Goal: Answer question/provide support: Share knowledge or assist other users

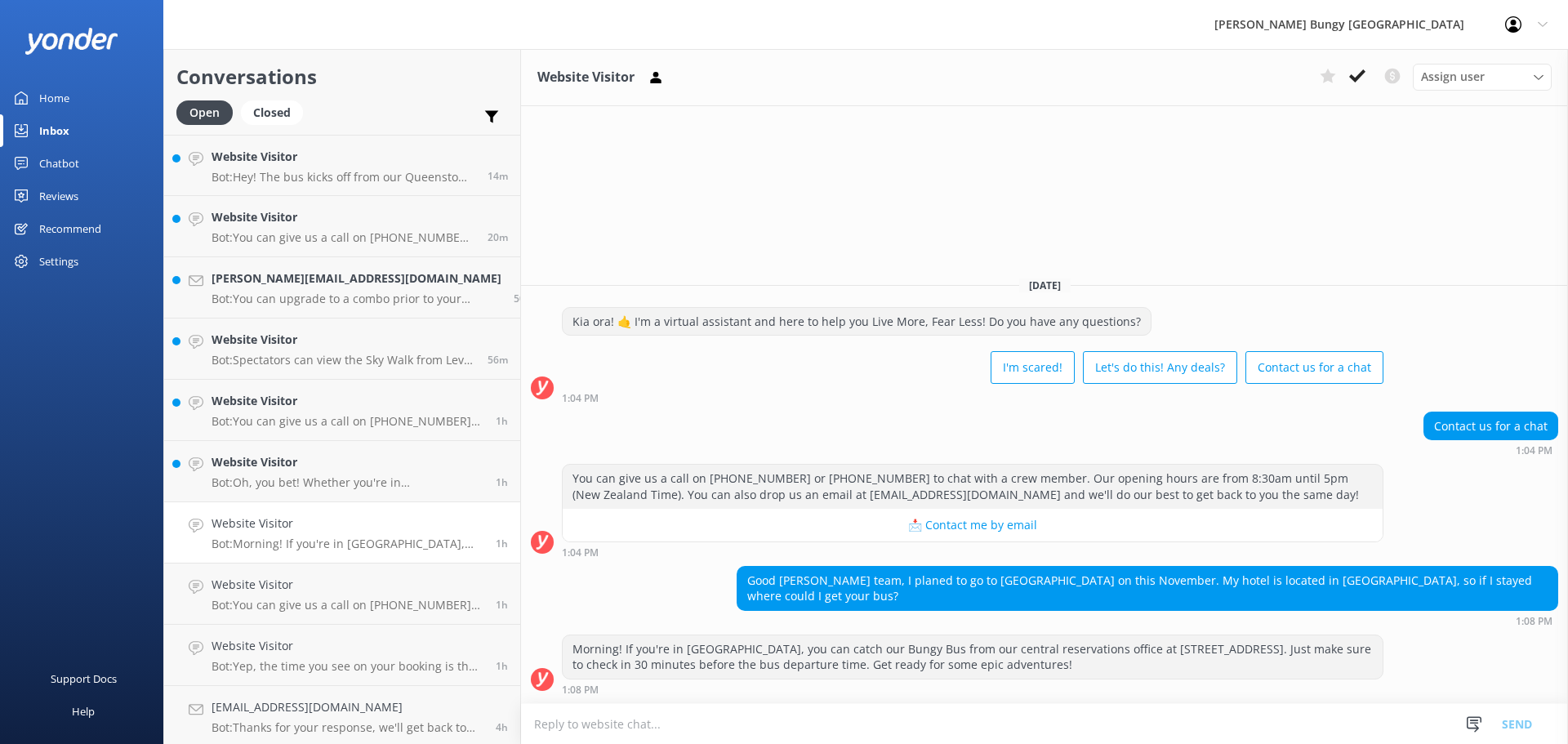
click at [394, 174] on p "Bot: Hey! The bus kicks off from our Queenstown office at [STREET_ADDRESS] for …" at bounding box center [343, 177] width 264 height 15
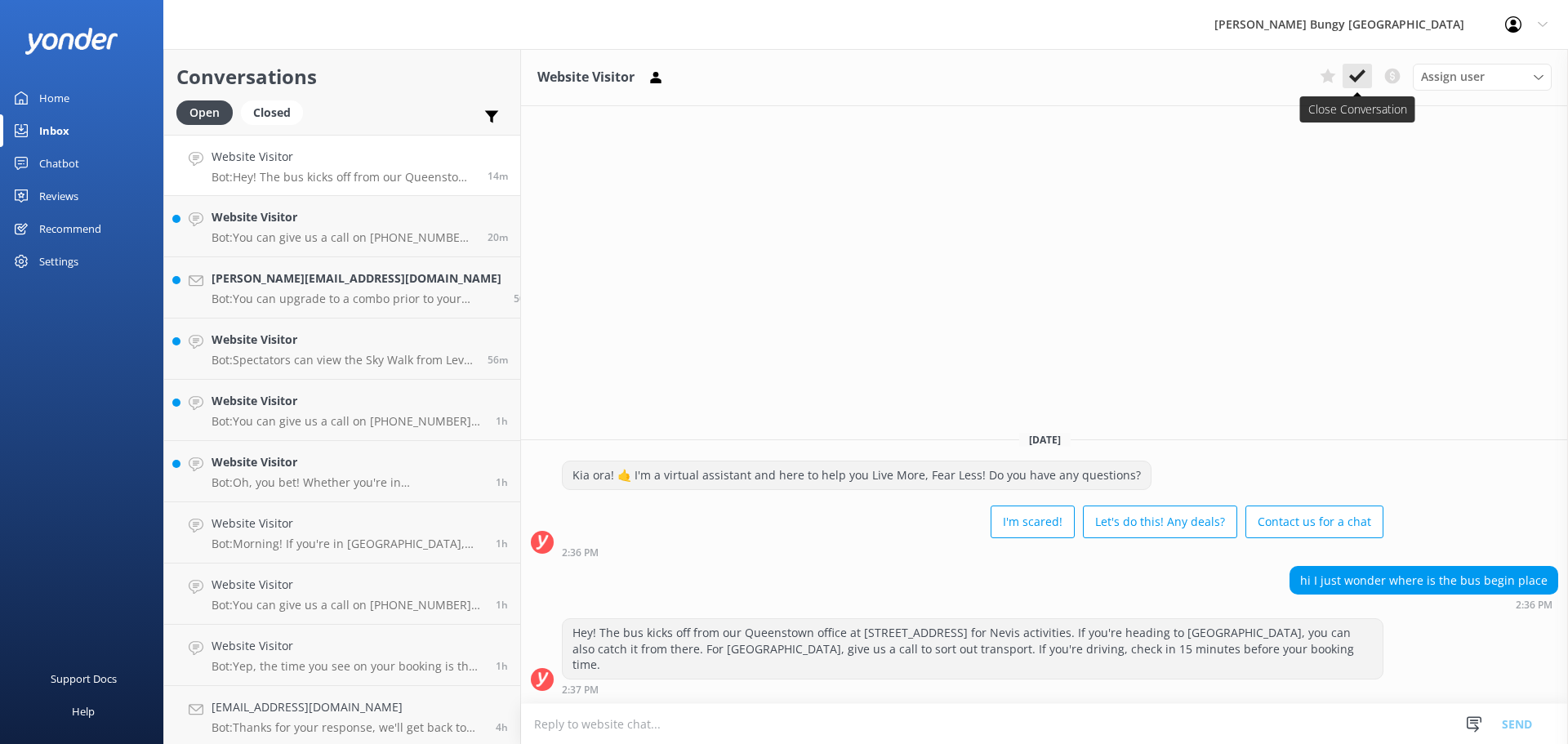
click at [1350, 69] on icon at bounding box center [1357, 76] width 16 height 16
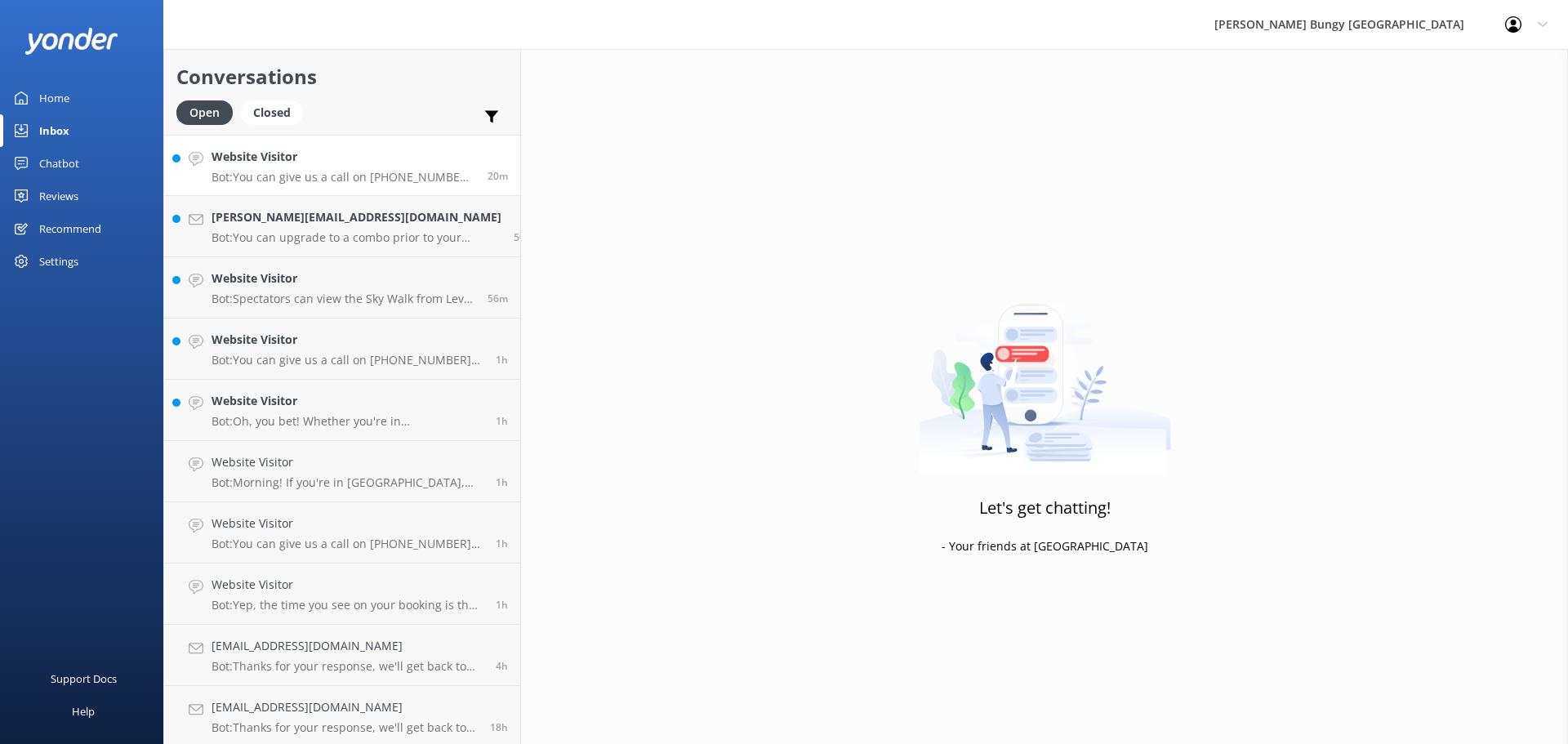
click at [380, 167] on div "Website Visitor Bot: You can give us a call on [PHONE_NUMBER] or [PHONE_NUMBER]…" at bounding box center [343, 165] width 264 height 35
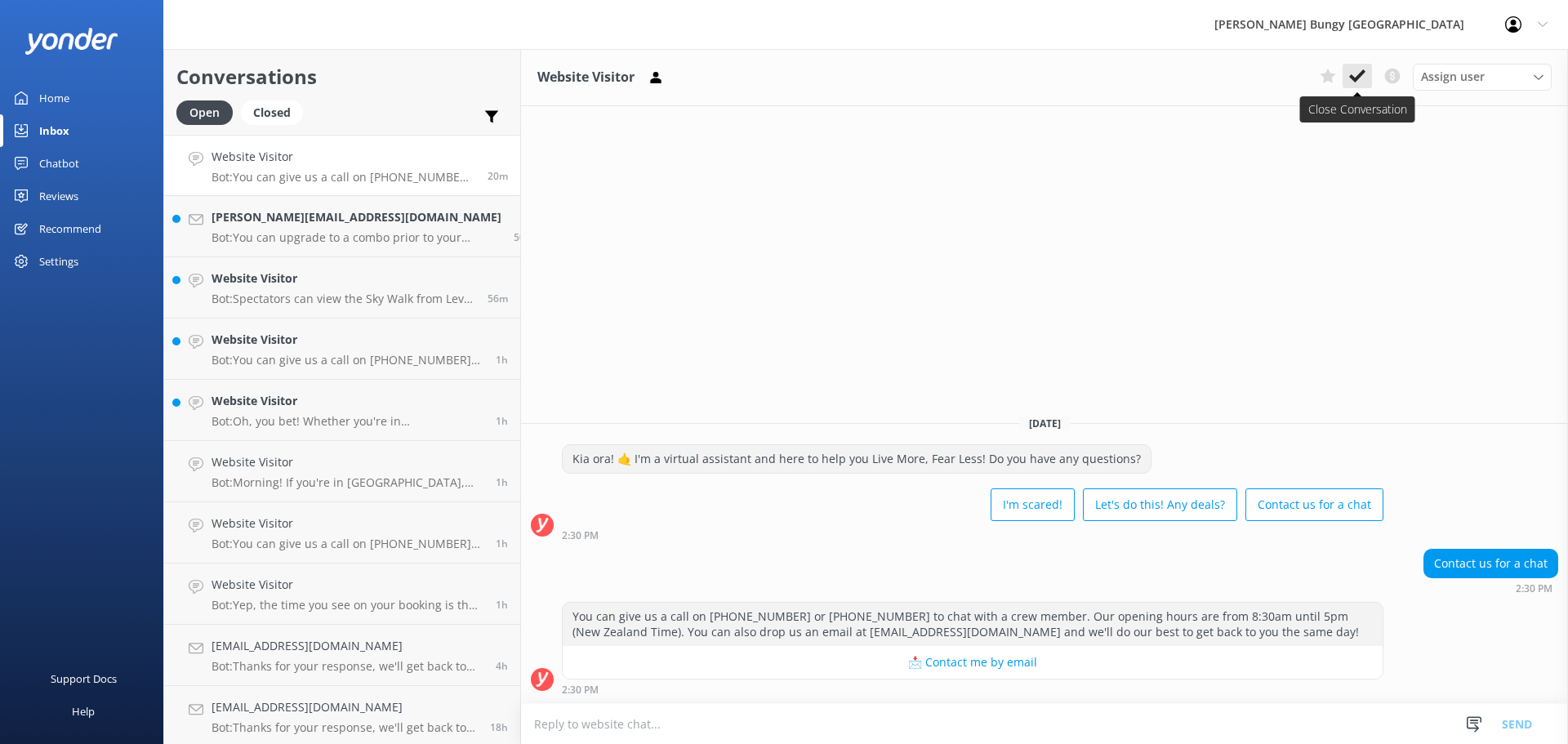
click at [1359, 67] on button at bounding box center [1357, 76] width 29 height 25
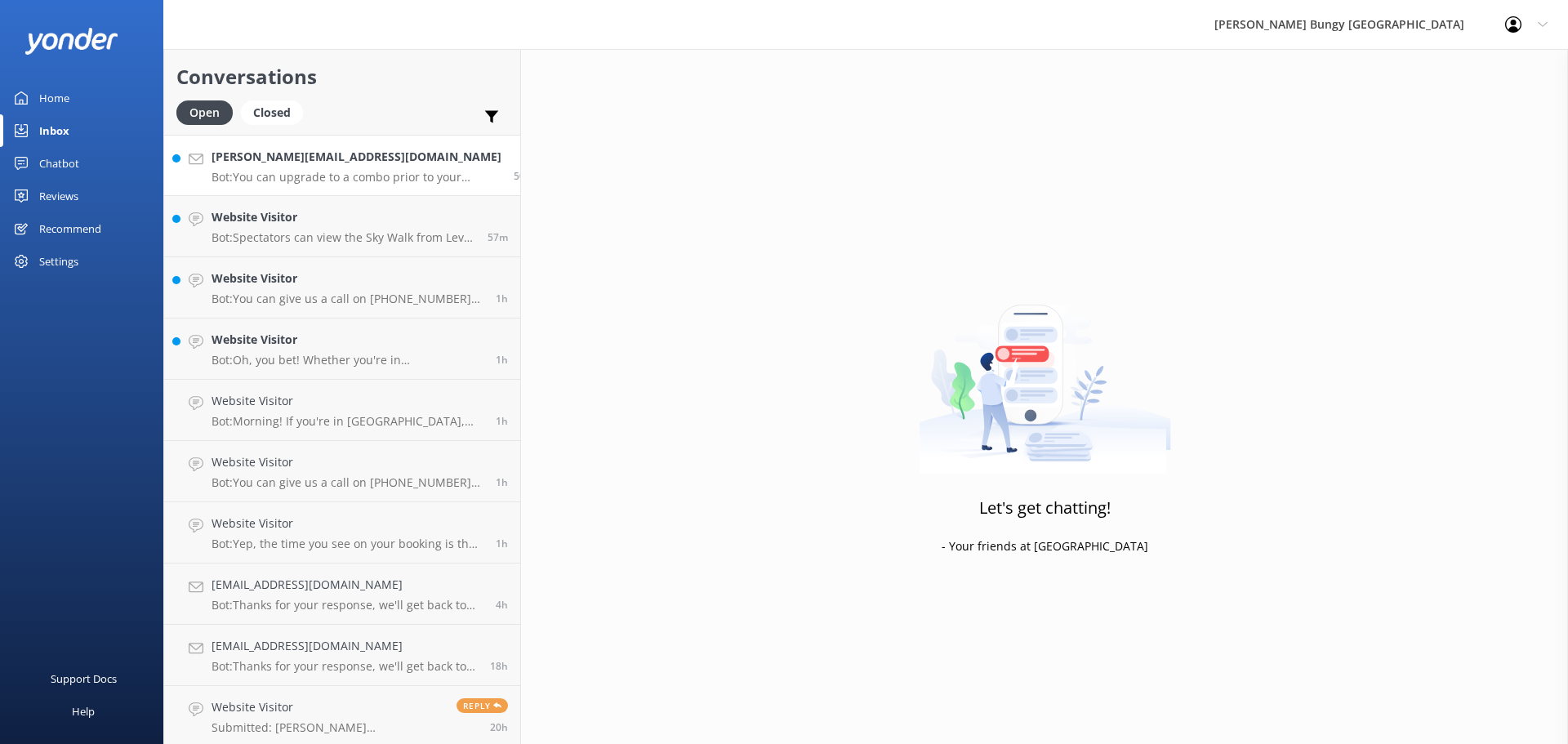
click at [370, 162] on h4 "[PERSON_NAME][EMAIL_ADDRESS][DOMAIN_NAME]" at bounding box center [356, 156] width 290 height 18
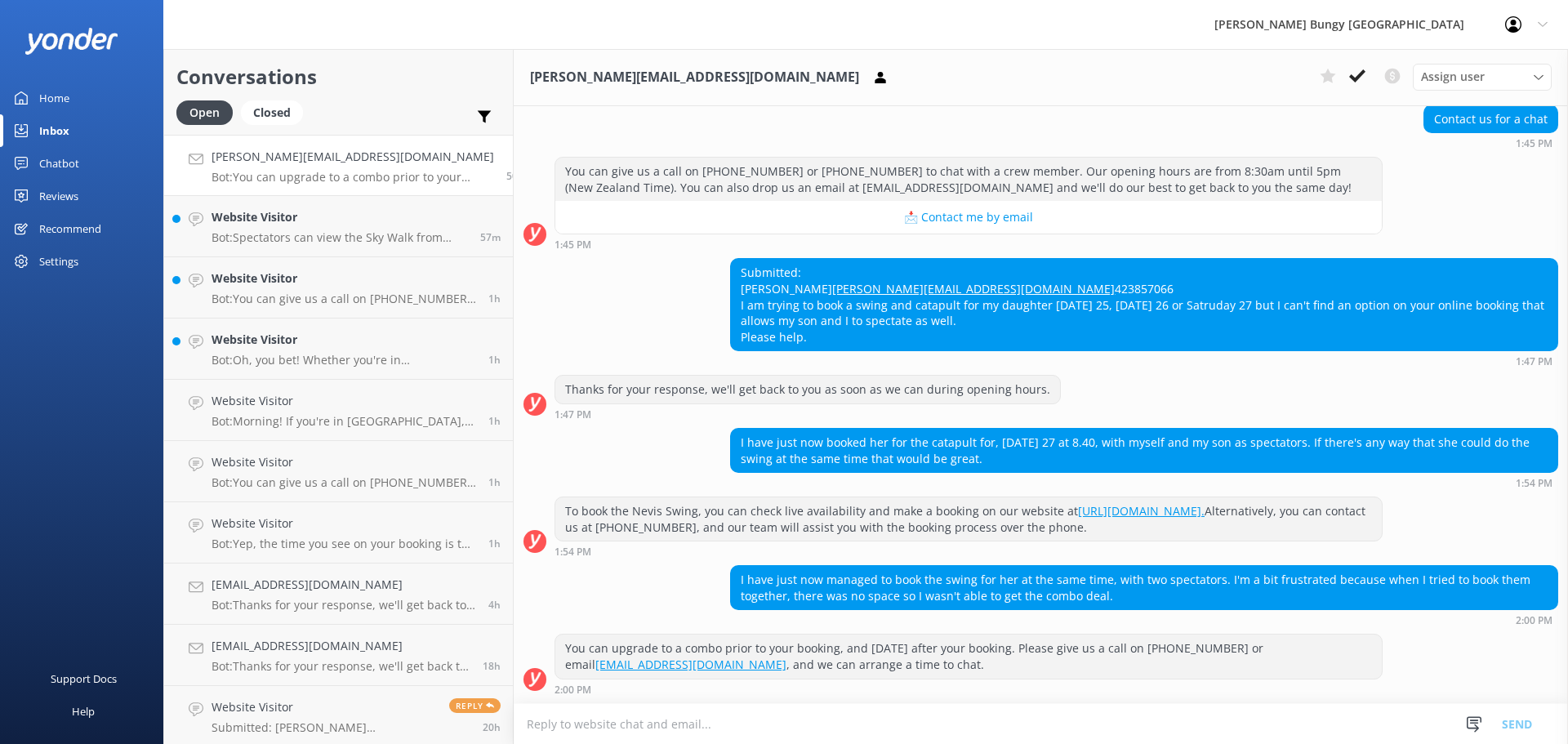
scroll to position [181, 0]
click at [1369, 78] on button at bounding box center [1357, 76] width 29 height 25
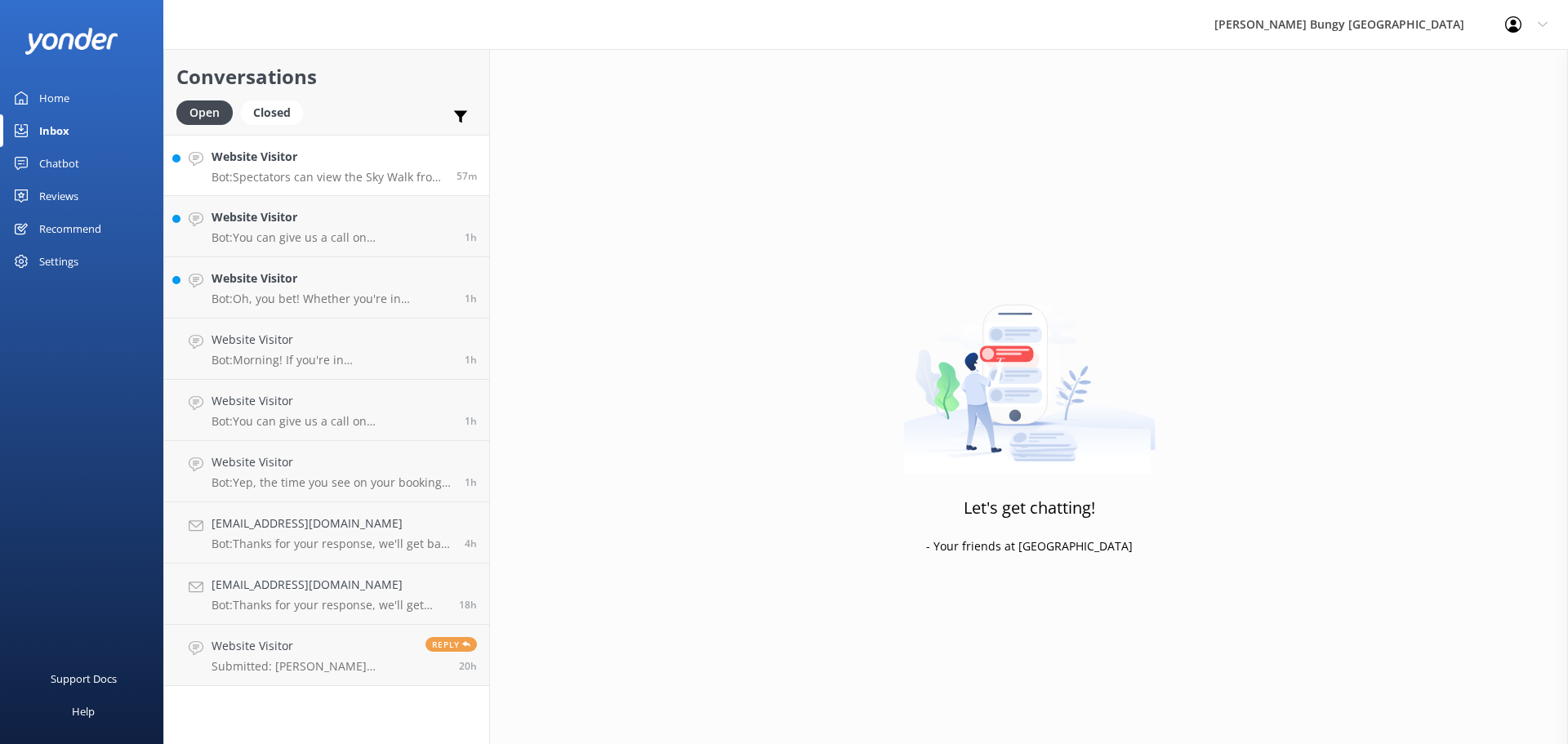
click at [375, 171] on p "Bot: Spectators can view the Sky Walk from Level 60 at the [GEOGRAPHIC_DATA]. T…" at bounding box center [328, 177] width 233 height 15
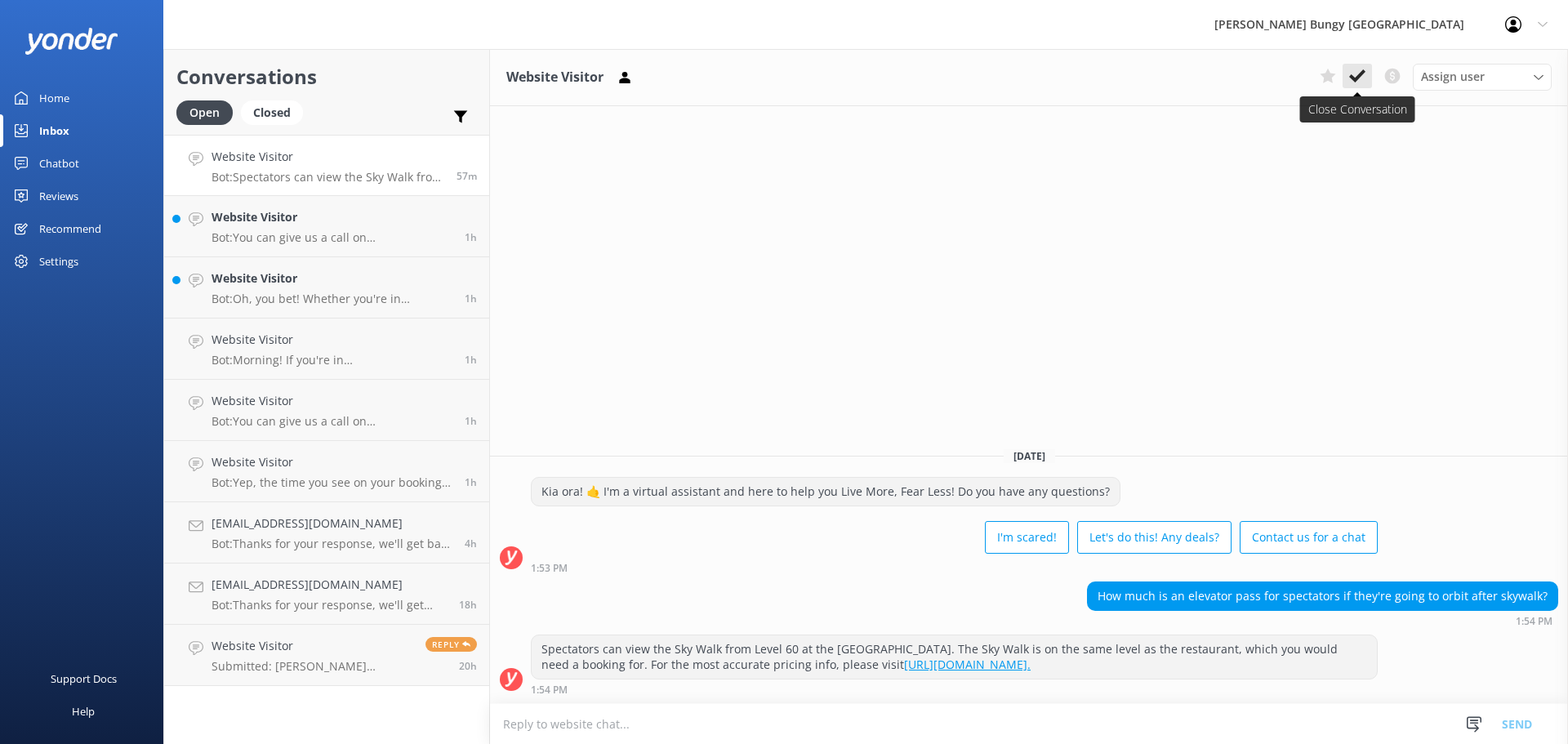
click at [1367, 77] on button at bounding box center [1357, 76] width 29 height 25
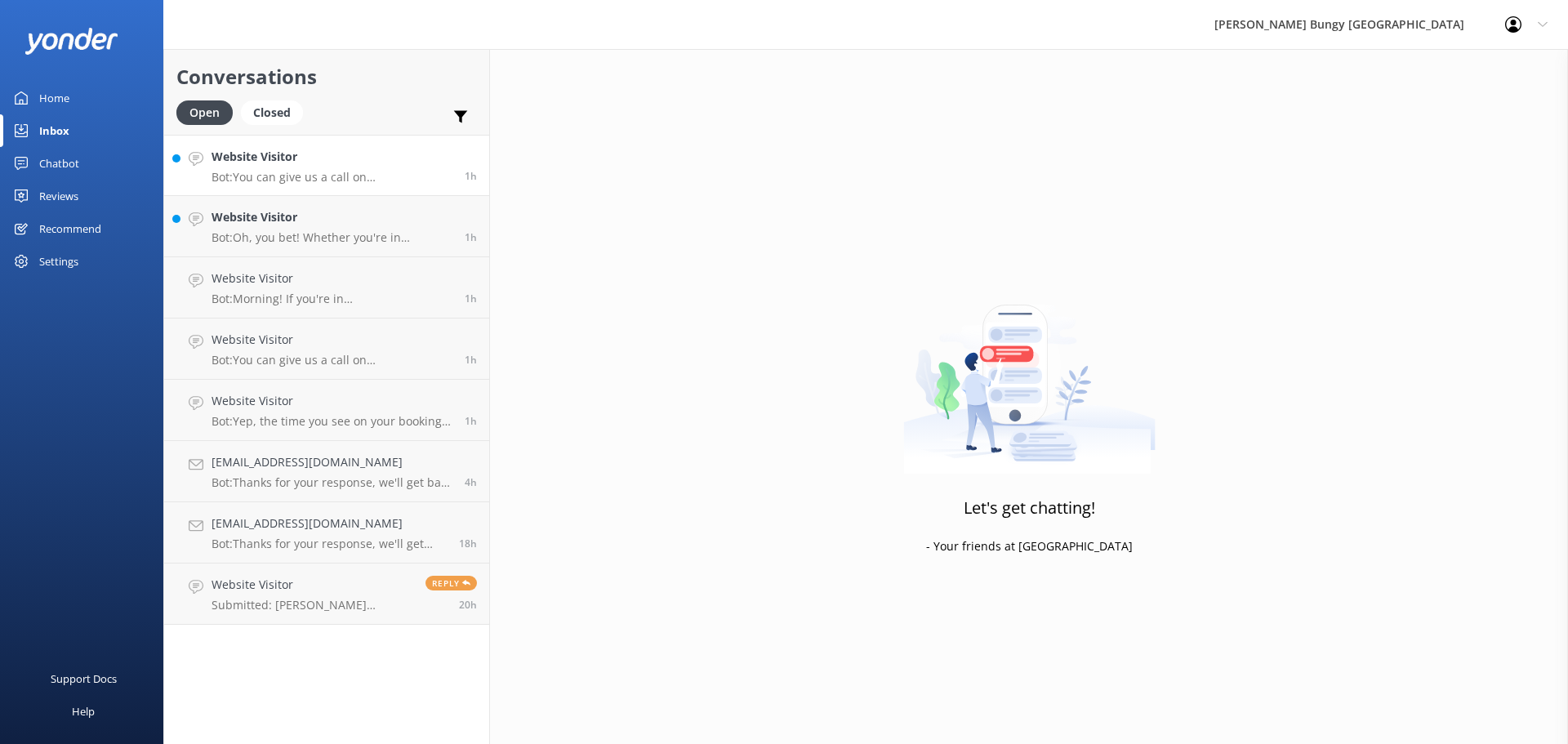
click at [397, 174] on p "Bot: You can give us a call on [PHONE_NUMBER] or [PHONE_NUMBER] to chat with a …" at bounding box center [331, 177] width 241 height 15
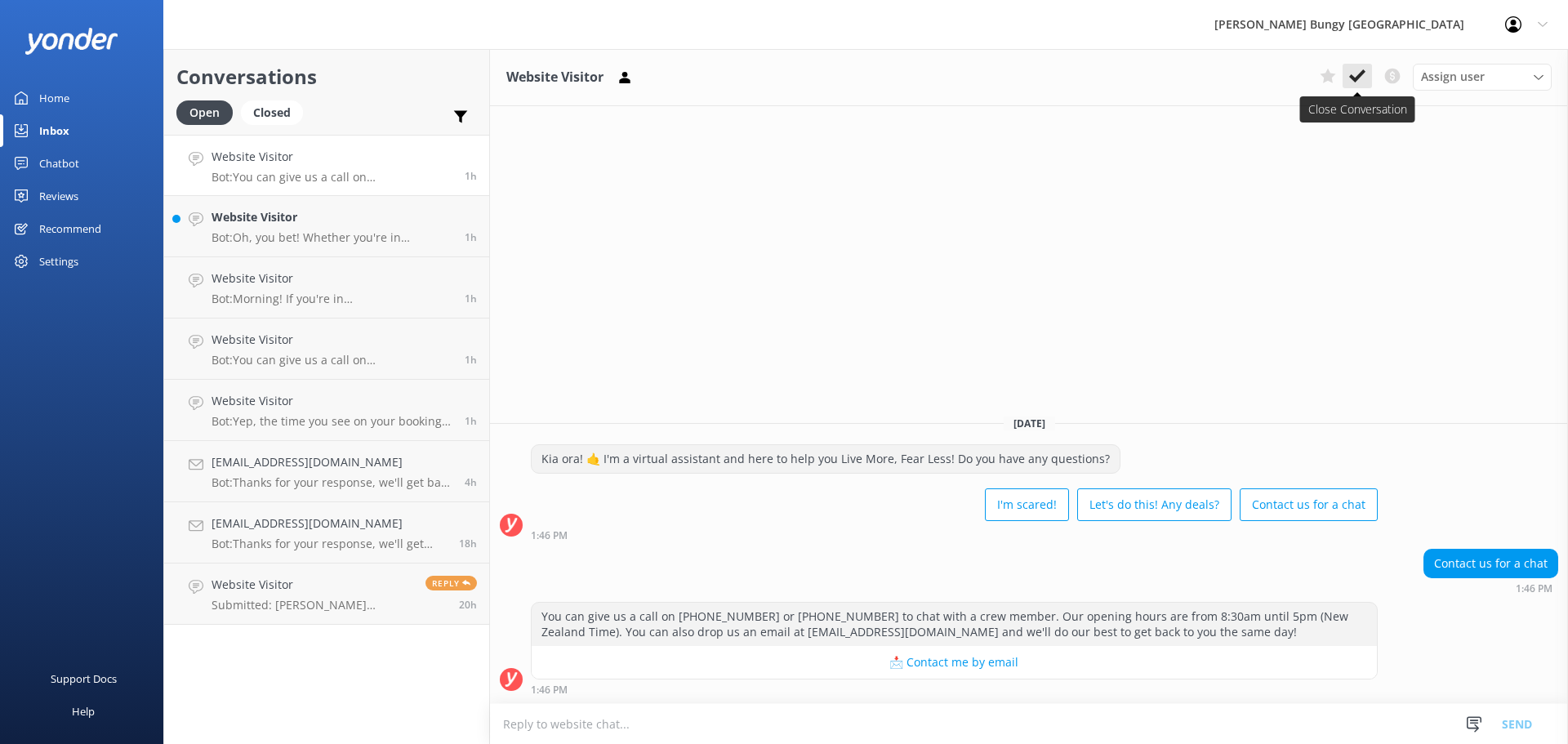
click at [1358, 88] on button at bounding box center [1357, 76] width 29 height 25
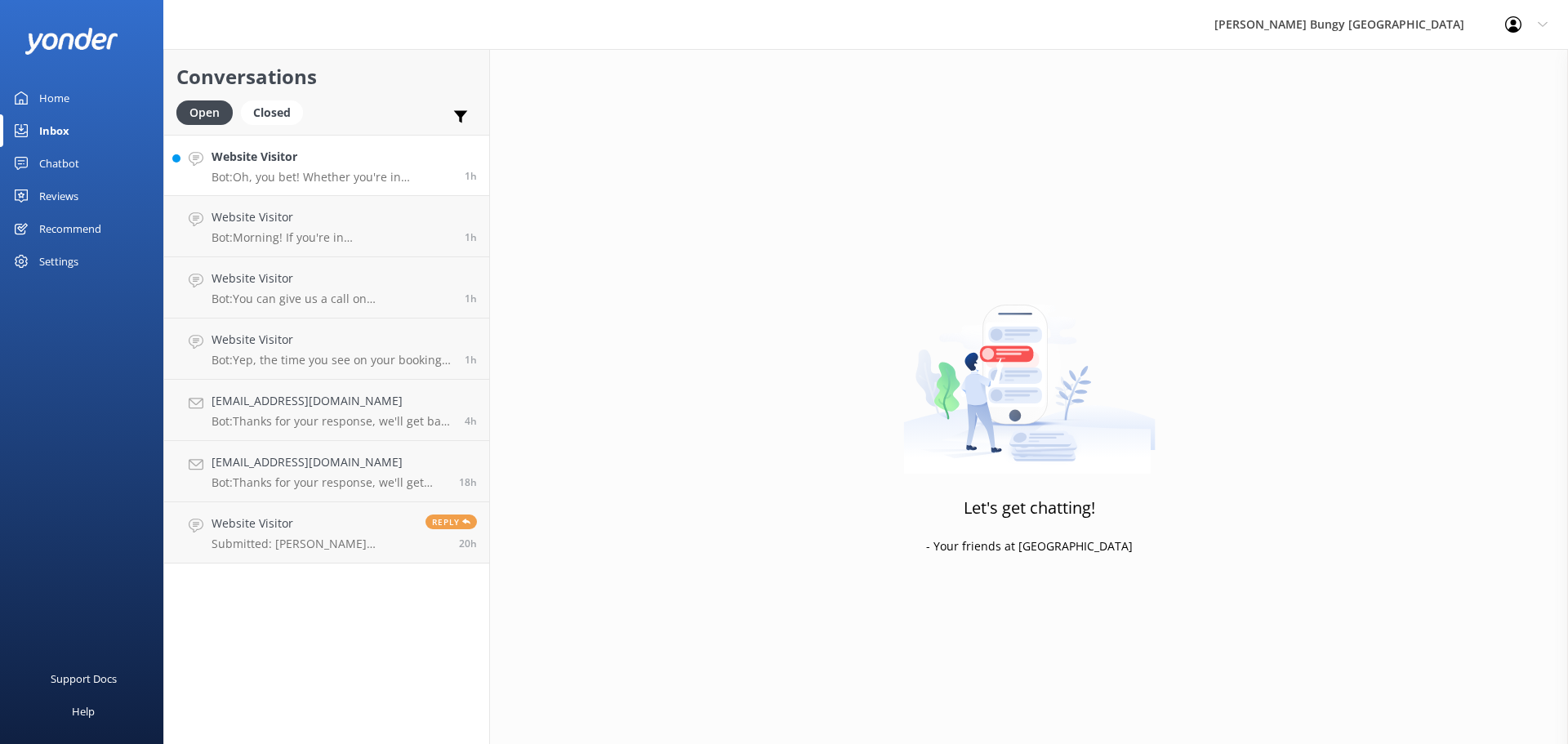
click at [369, 173] on p "Bot: Oh, you bet! Whether you're in [GEOGRAPHIC_DATA] or [GEOGRAPHIC_DATA], the…" at bounding box center [331, 177] width 241 height 15
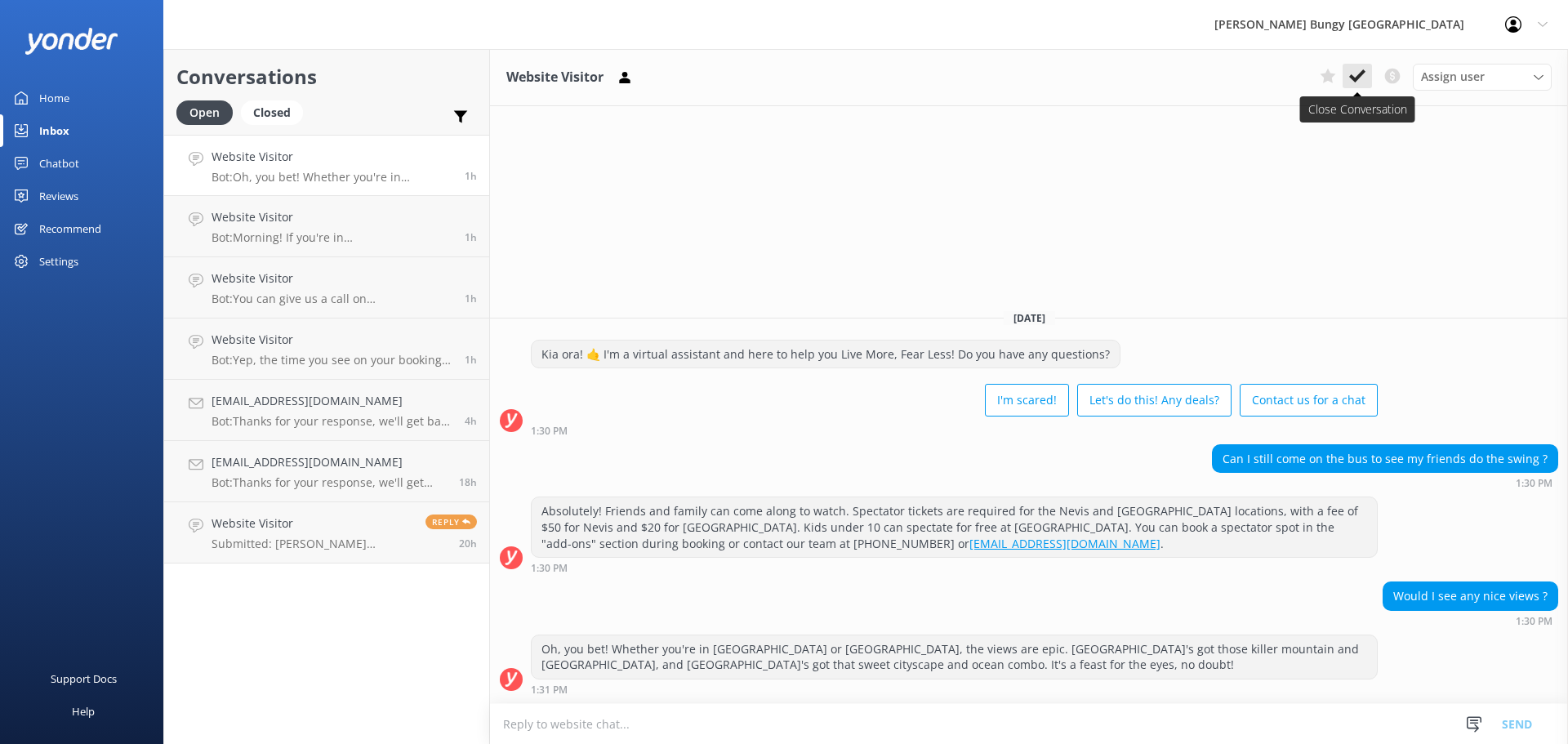
click at [1367, 71] on button at bounding box center [1357, 76] width 29 height 25
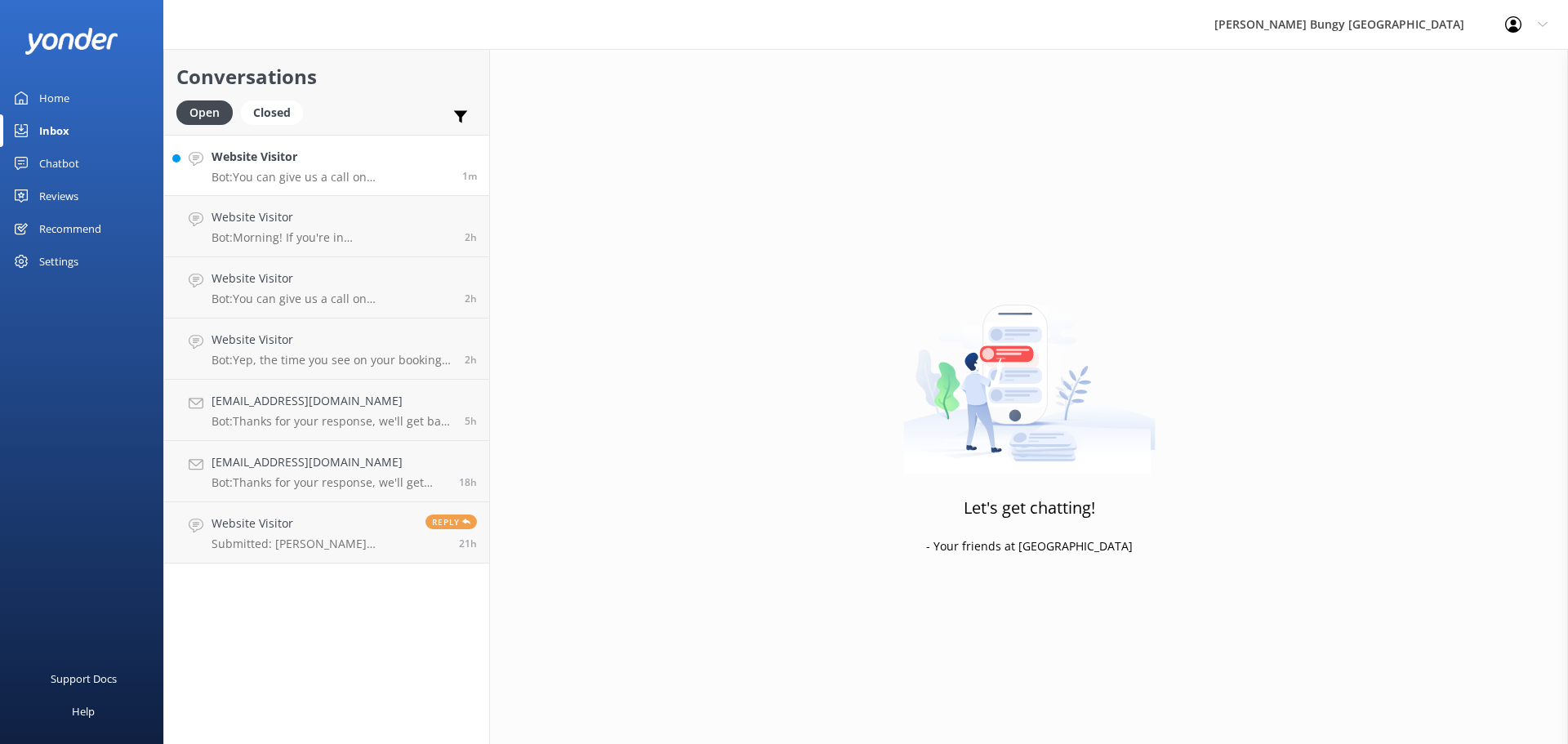
click at [360, 184] on p "Bot: You can give us a call on [PHONE_NUMBER] or [PHONE_NUMBER] to chat with a …" at bounding box center [330, 177] width 239 height 15
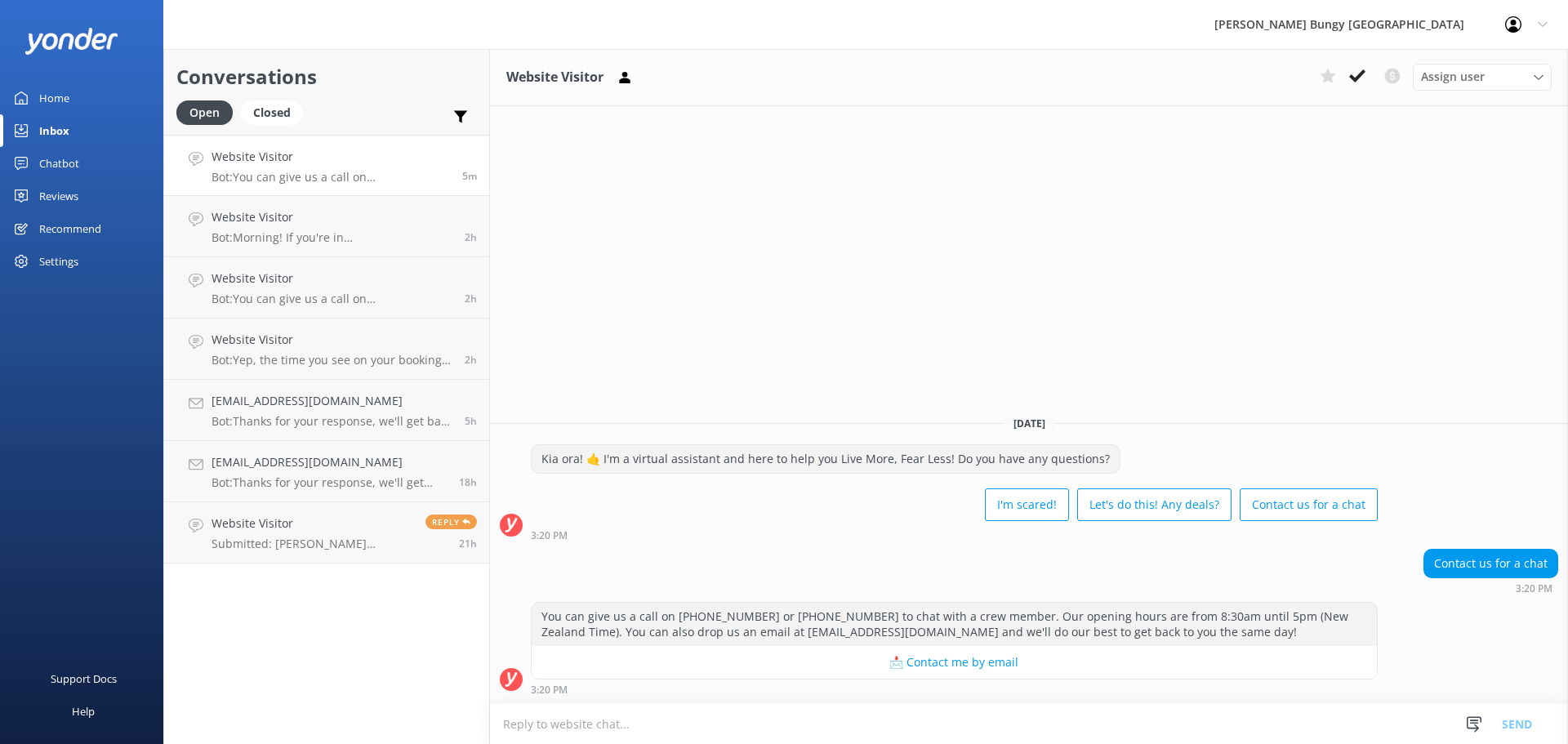
click at [388, 157] on h4 "Website Visitor" at bounding box center [330, 156] width 239 height 18
click at [1355, 72] on icon at bounding box center [1357, 76] width 16 height 16
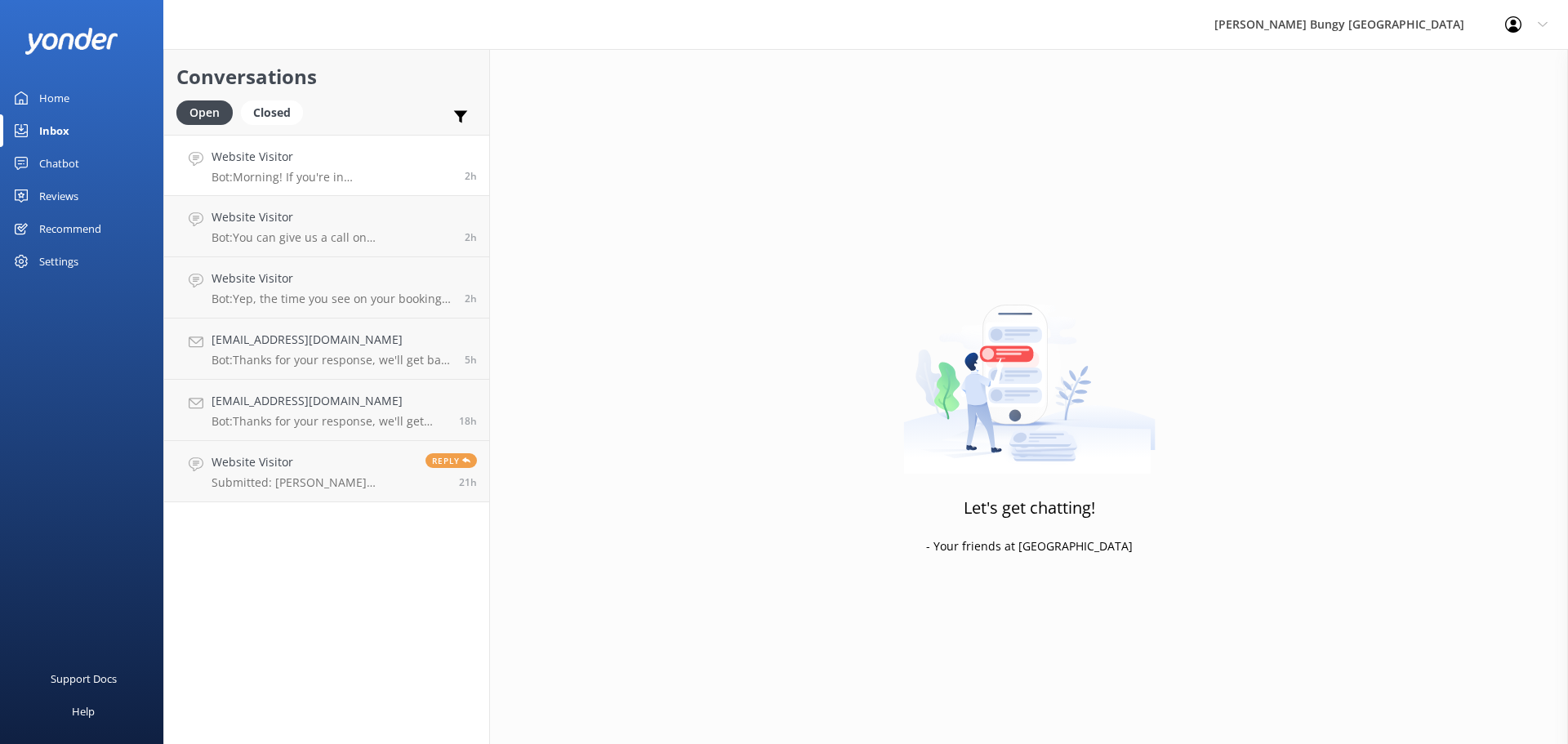
click at [400, 181] on p "Bot: Morning! If you're in [GEOGRAPHIC_DATA], you can catch our Bungy Bus from …" at bounding box center [331, 177] width 241 height 15
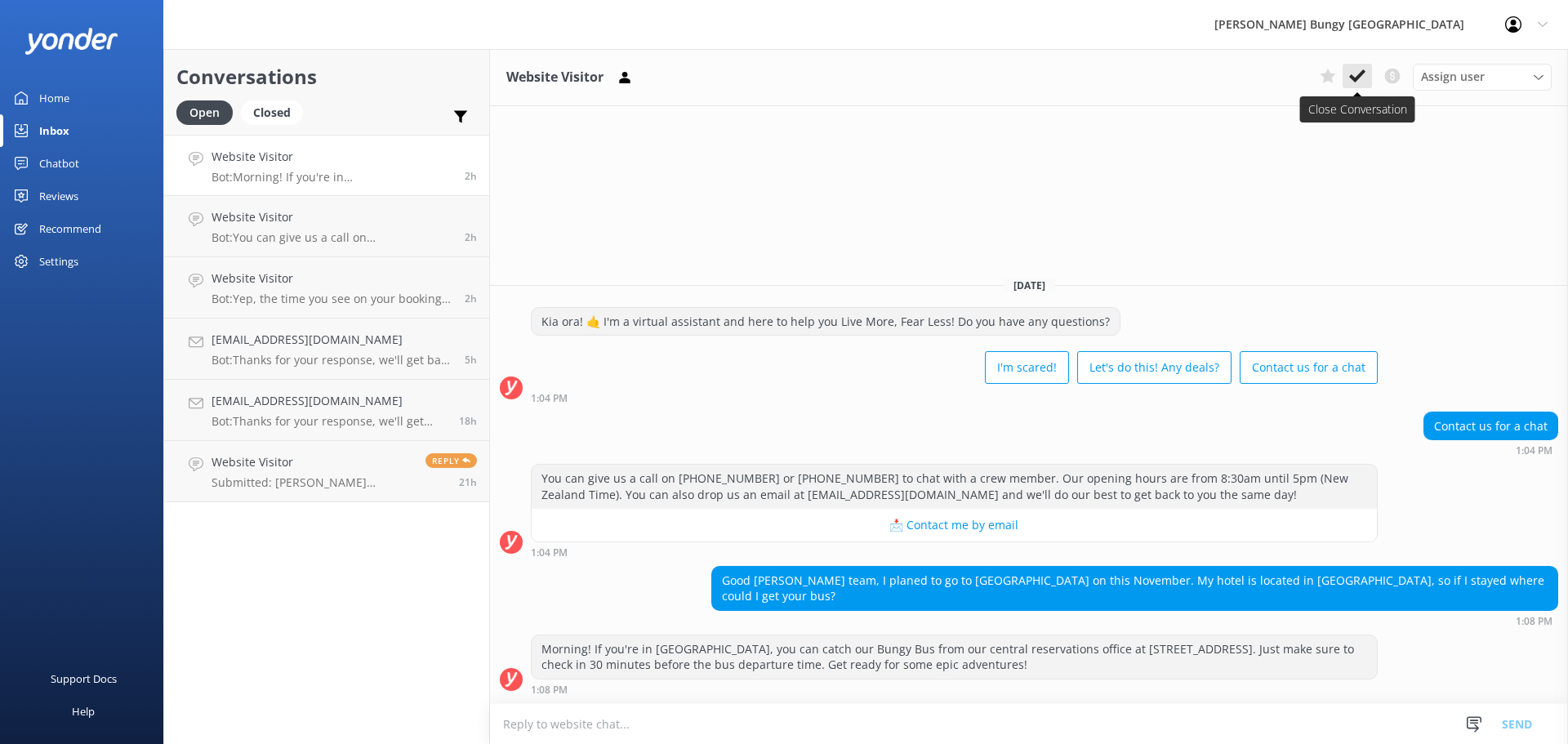
click at [1357, 79] on use at bounding box center [1357, 76] width 16 height 13
